Goal: Find specific fact: Find specific fact

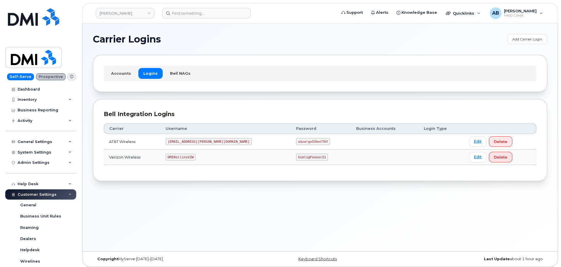
click at [202, 141] on code "[EMAIL_ADDRESS][PERSON_NAME][DOMAIN_NAME]" at bounding box center [209, 141] width 86 height 7
copy code "[EMAIL_ADDRESS][PERSON_NAME][DOMAIN_NAME]"
click at [296, 141] on code "u$za!gx5VbntTAf" at bounding box center [313, 141] width 34 height 7
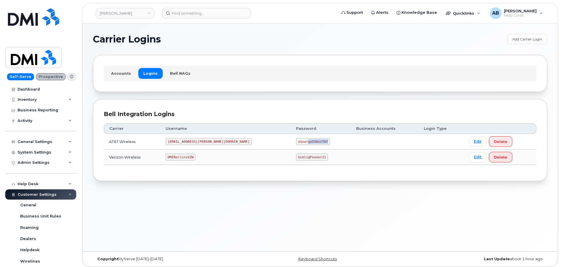
click at [296, 141] on code "u$za!gx5VbntTAf" at bounding box center [313, 141] width 34 height 7
copy code "u$za!gx5VbntTAf"
click at [235, 93] on section "Carrier Logins Add Carrier Login Accounts Logins Bell NAGs Bell Integration Log…" at bounding box center [320, 107] width 454 height 147
